Goal: Entertainment & Leisure: Consume media (video, audio)

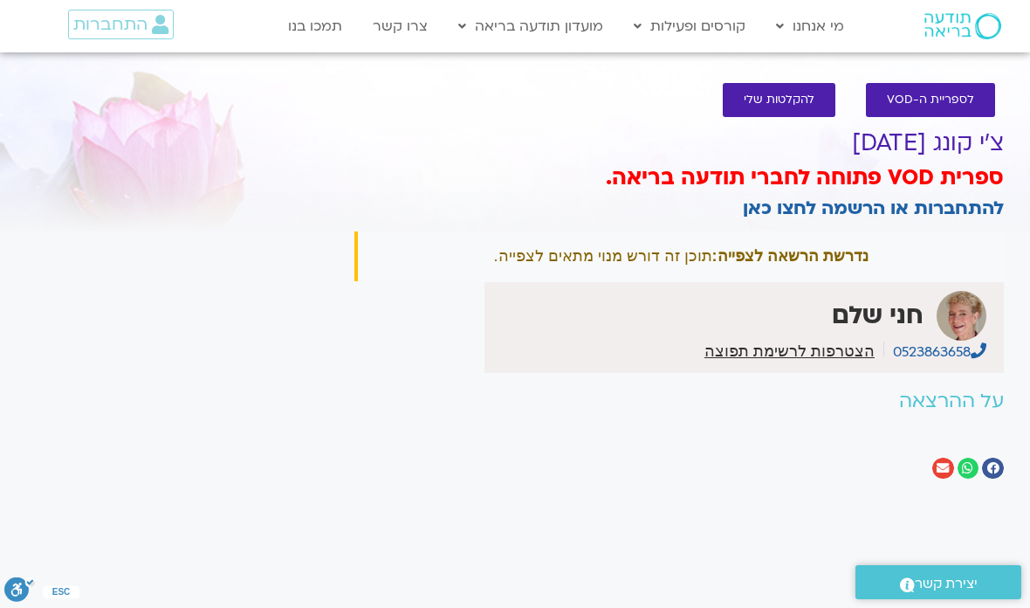
click at [116, 37] on link "התחברות" at bounding box center [121, 25] width 106 height 30
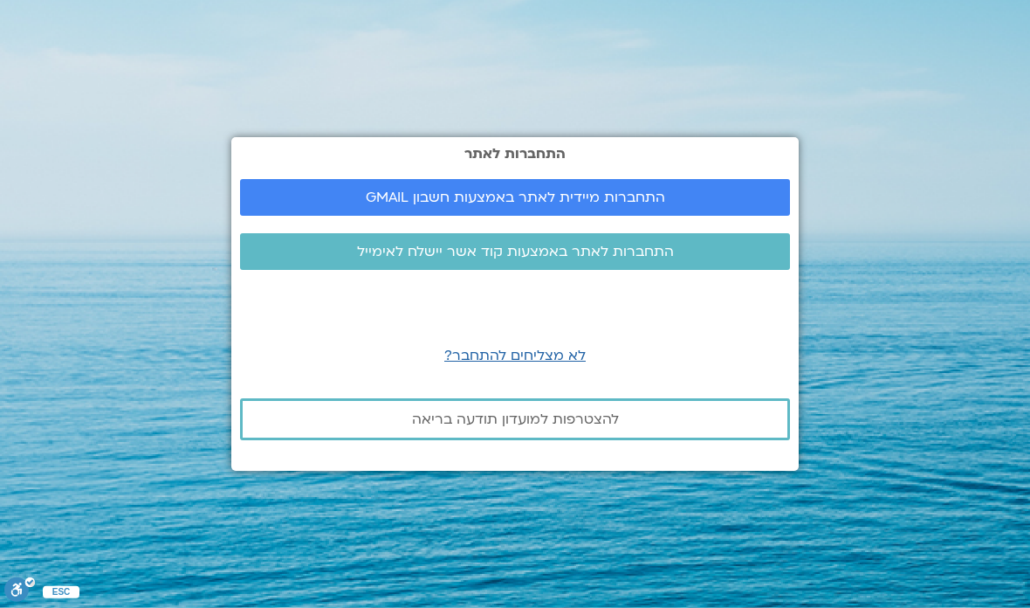
click at [533, 216] on link "התחברות מיידית לאתר באמצעות חשבון GMAIL" at bounding box center [515, 197] width 550 height 37
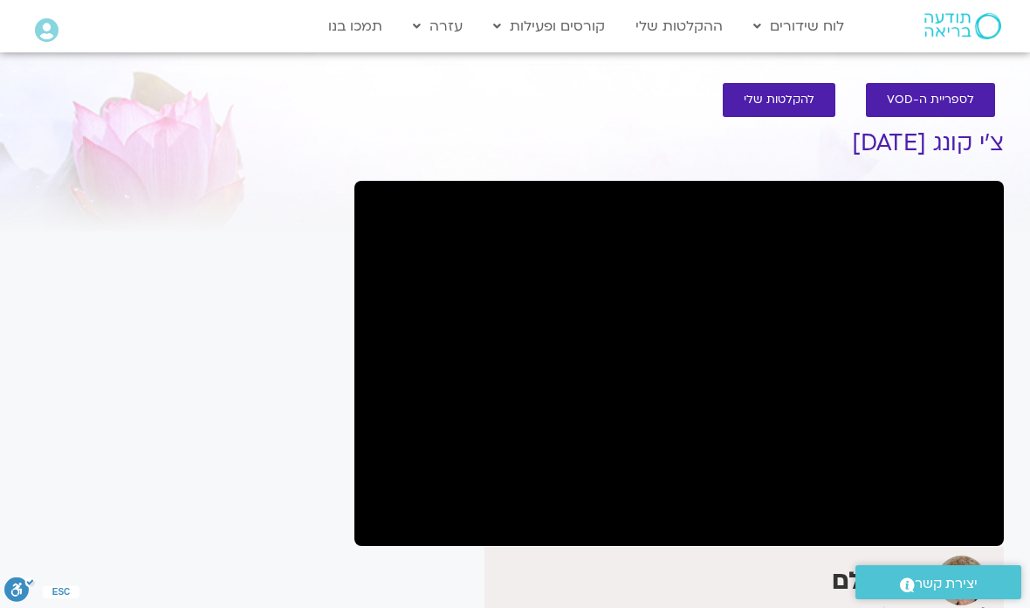
click at [880, 55] on link "לוח שידורים יומי" at bounding box center [841, 63] width 192 height 40
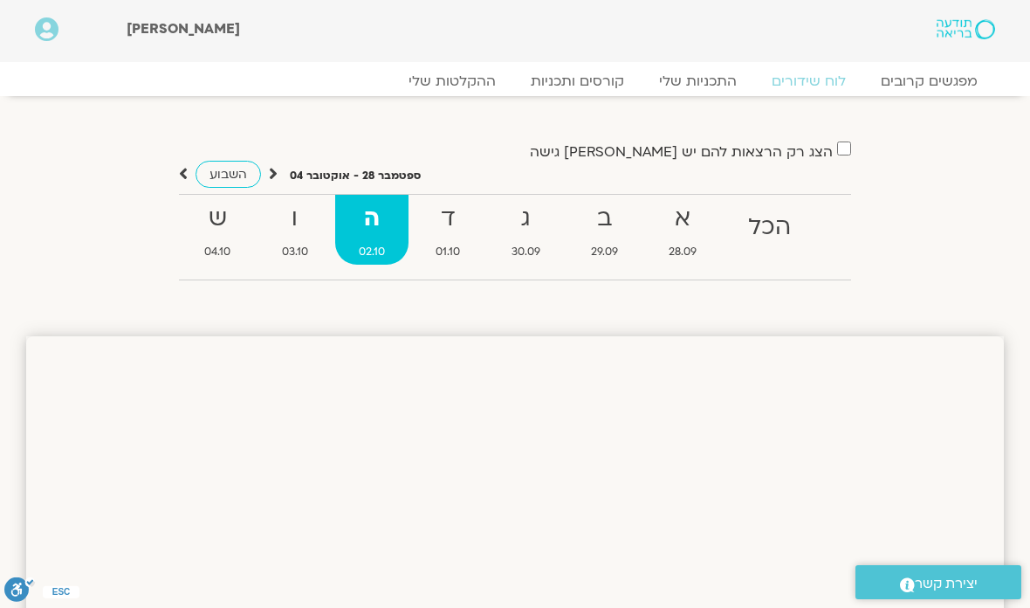
scroll to position [100, 0]
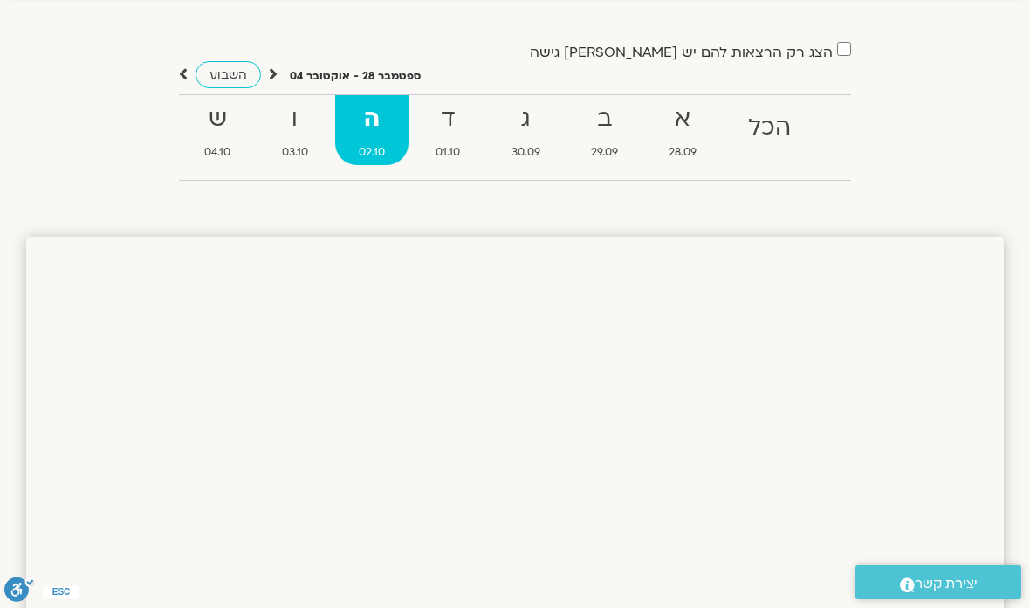
click at [627, 104] on strong "ב" at bounding box center [604, 119] width 74 height 39
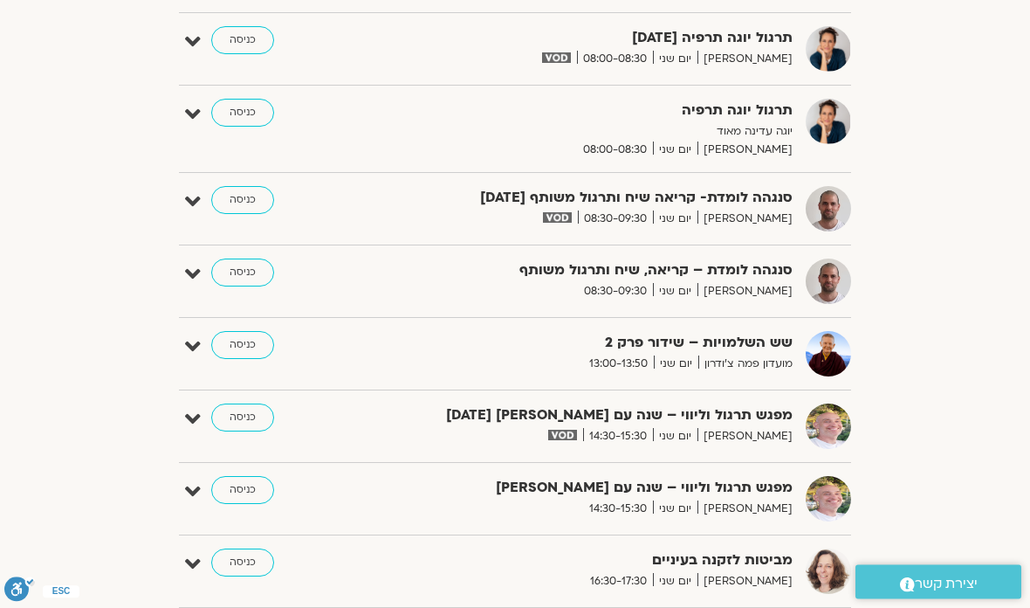
scroll to position [733, 0]
click at [235, 206] on link "כניסה" at bounding box center [242, 199] width 63 height 28
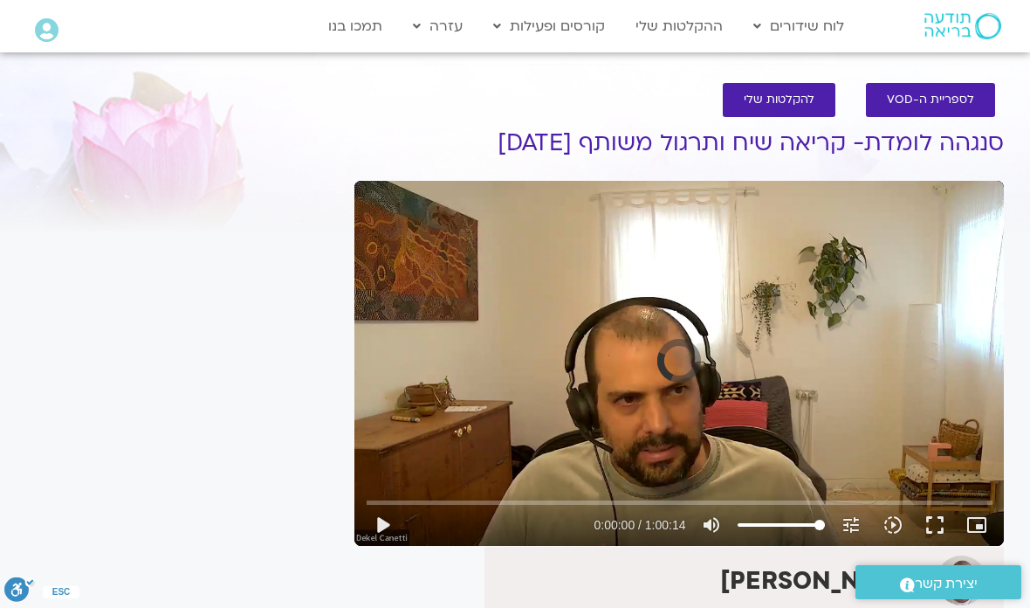
click at [386, 529] on button "play_arrow" at bounding box center [382, 525] width 42 height 42
click at [381, 512] on button "pause" at bounding box center [382, 525] width 42 height 42
type input "1655.38454719198"
